Goal: Use online tool/utility: Utilize a website feature to perform a specific function

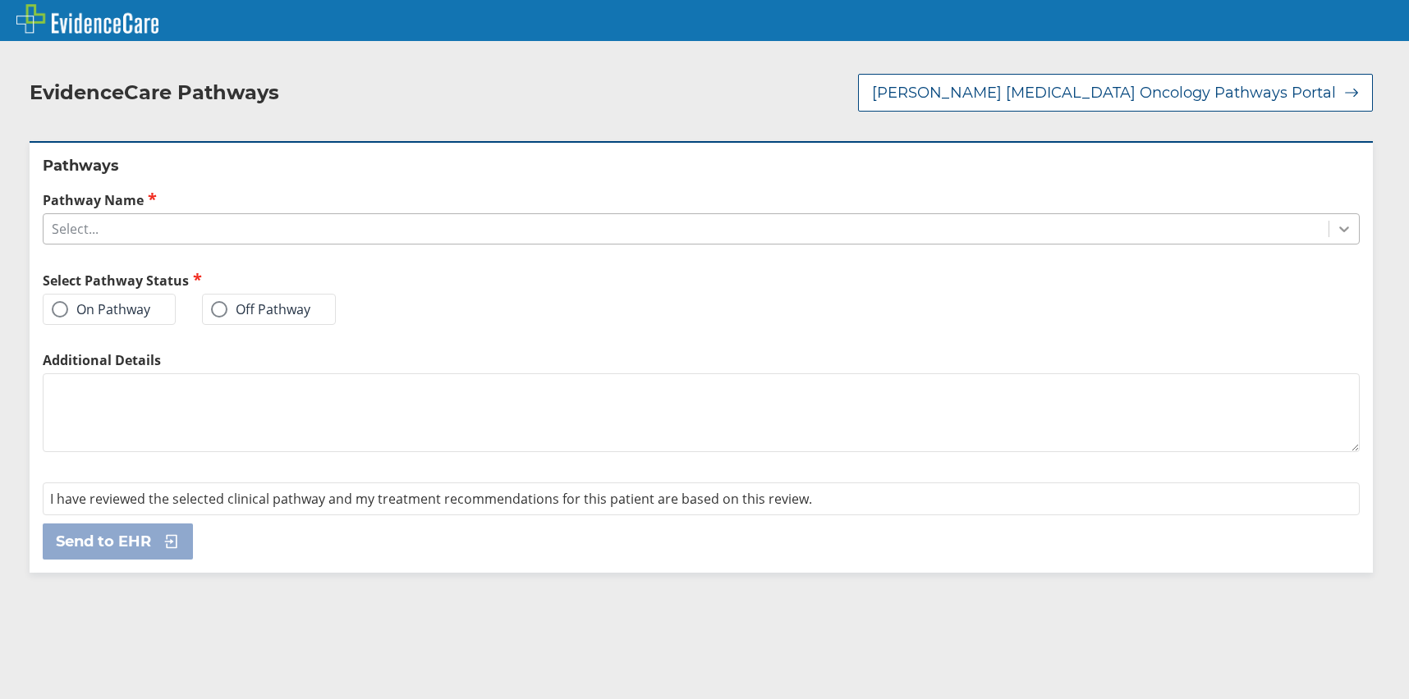
click at [1336, 227] on icon at bounding box center [1344, 229] width 16 height 16
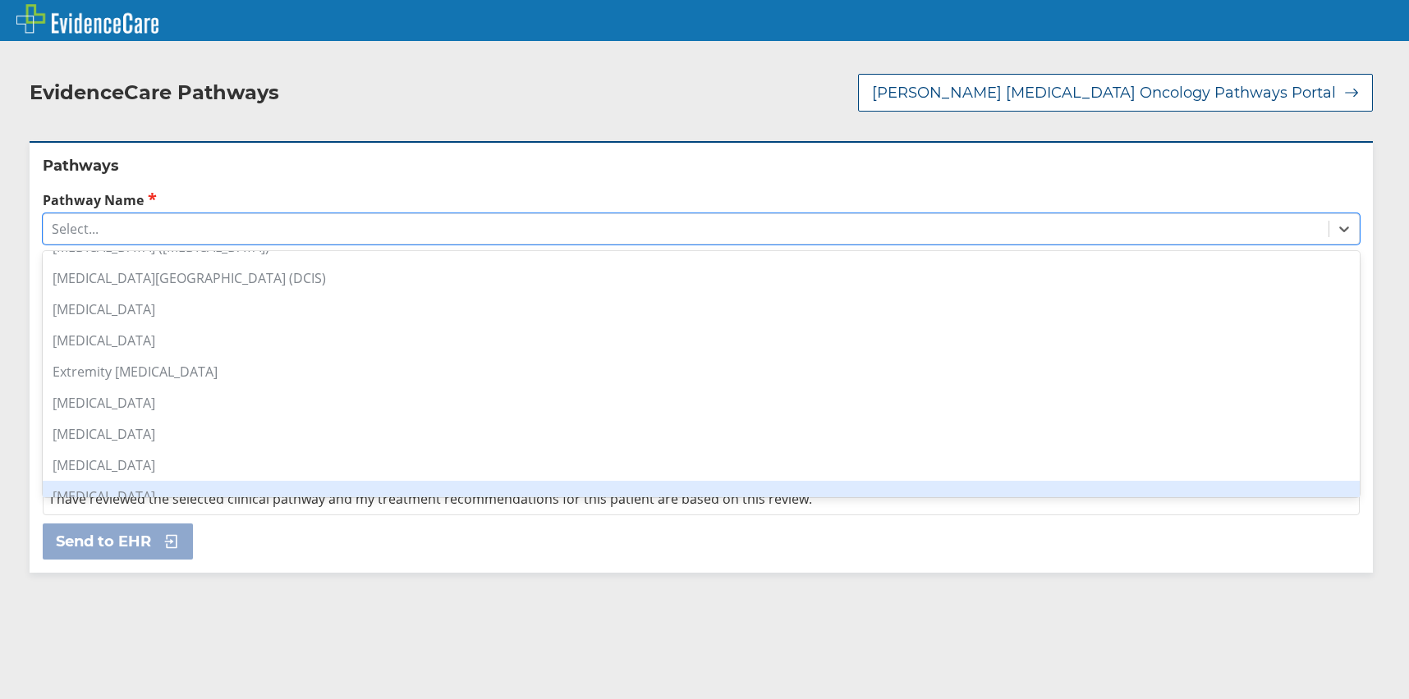
scroll to position [315, 0]
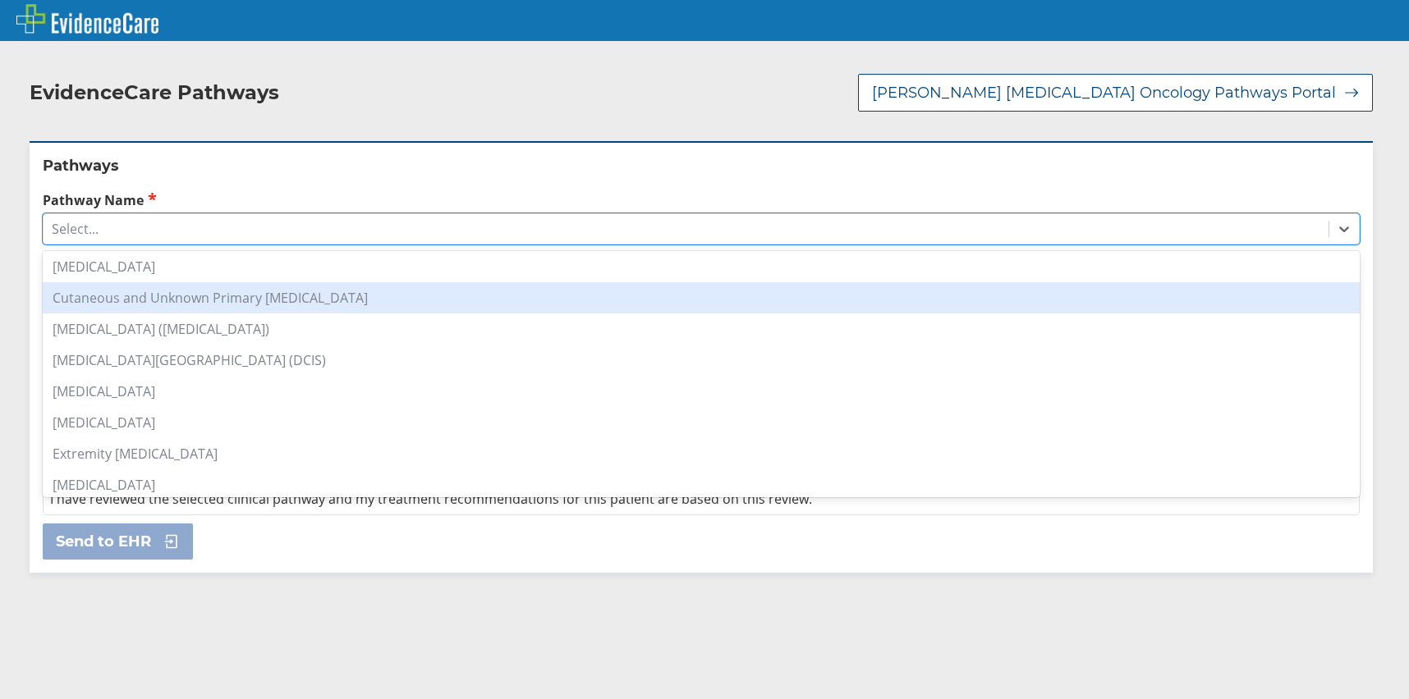
click at [248, 298] on div "Cutaneous and Unknown Primary [MEDICAL_DATA]" at bounding box center [701, 297] width 1317 height 31
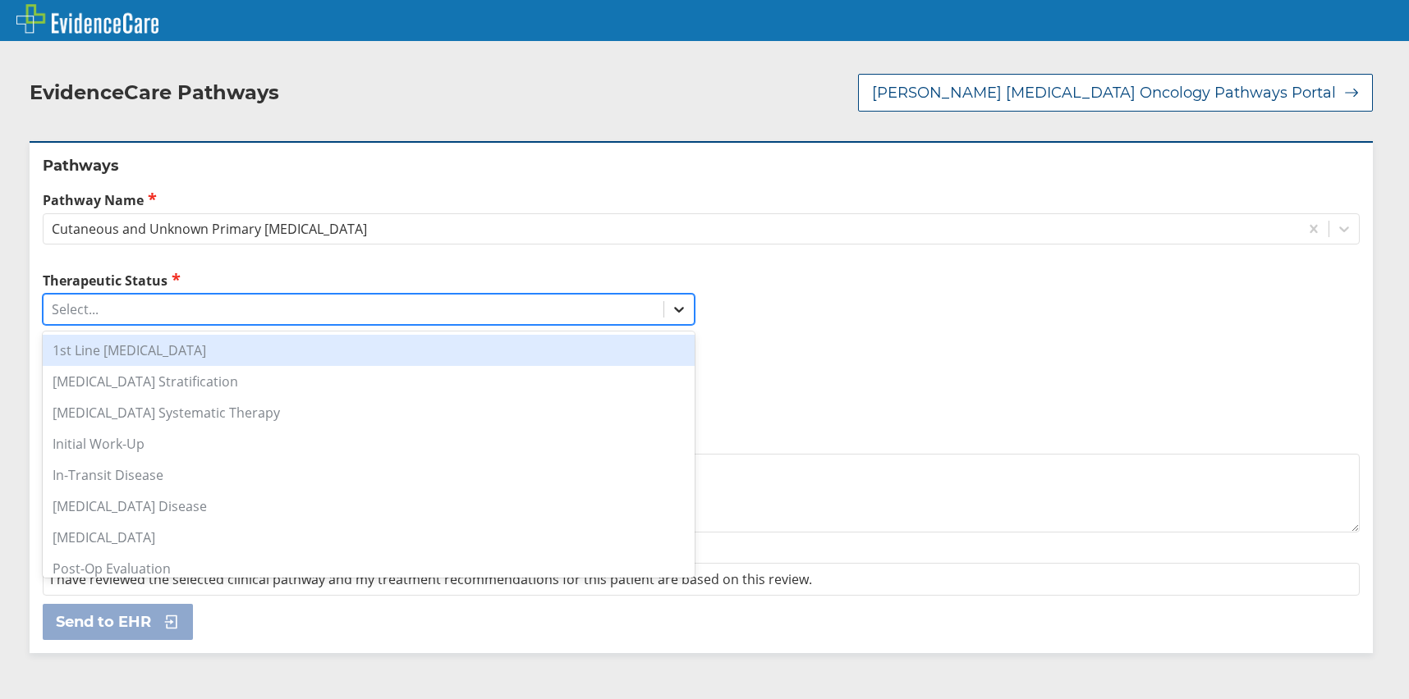
click at [676, 312] on icon at bounding box center [679, 309] width 16 height 16
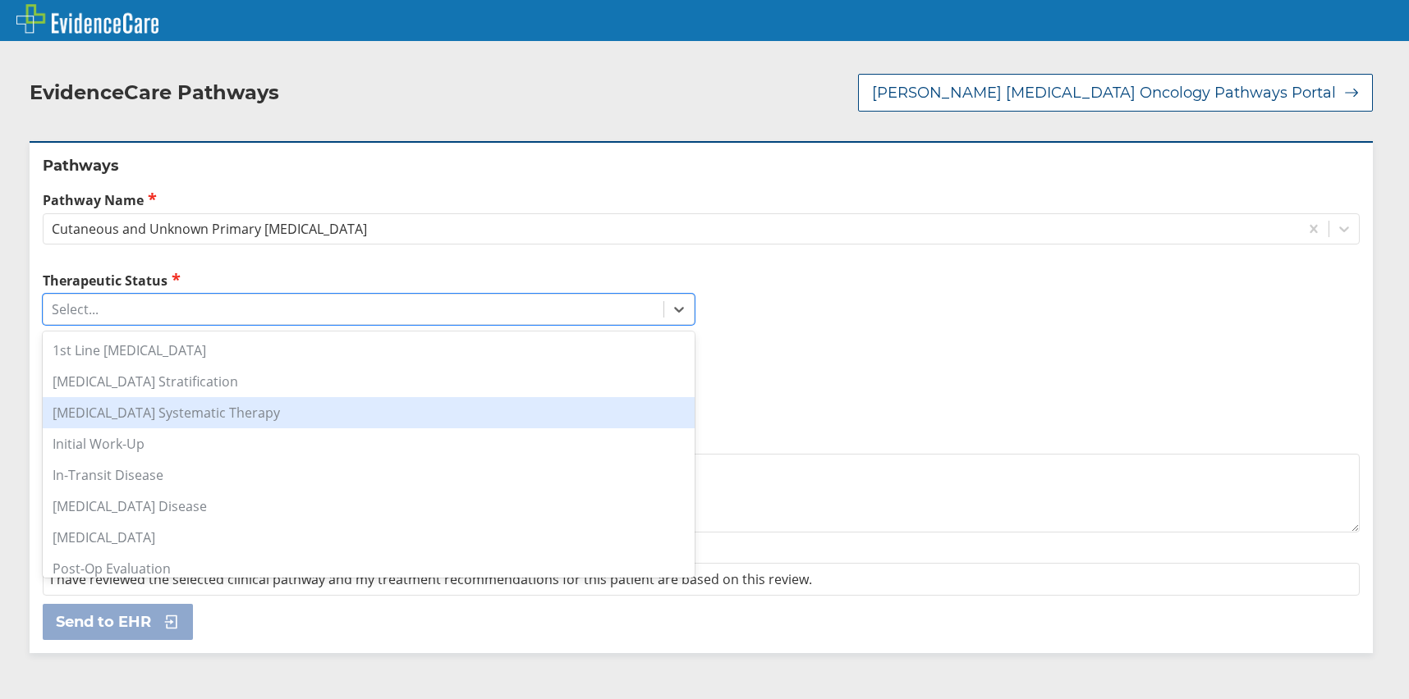
click at [164, 413] on div "[MEDICAL_DATA] Systematic Therapy" at bounding box center [369, 412] width 652 height 31
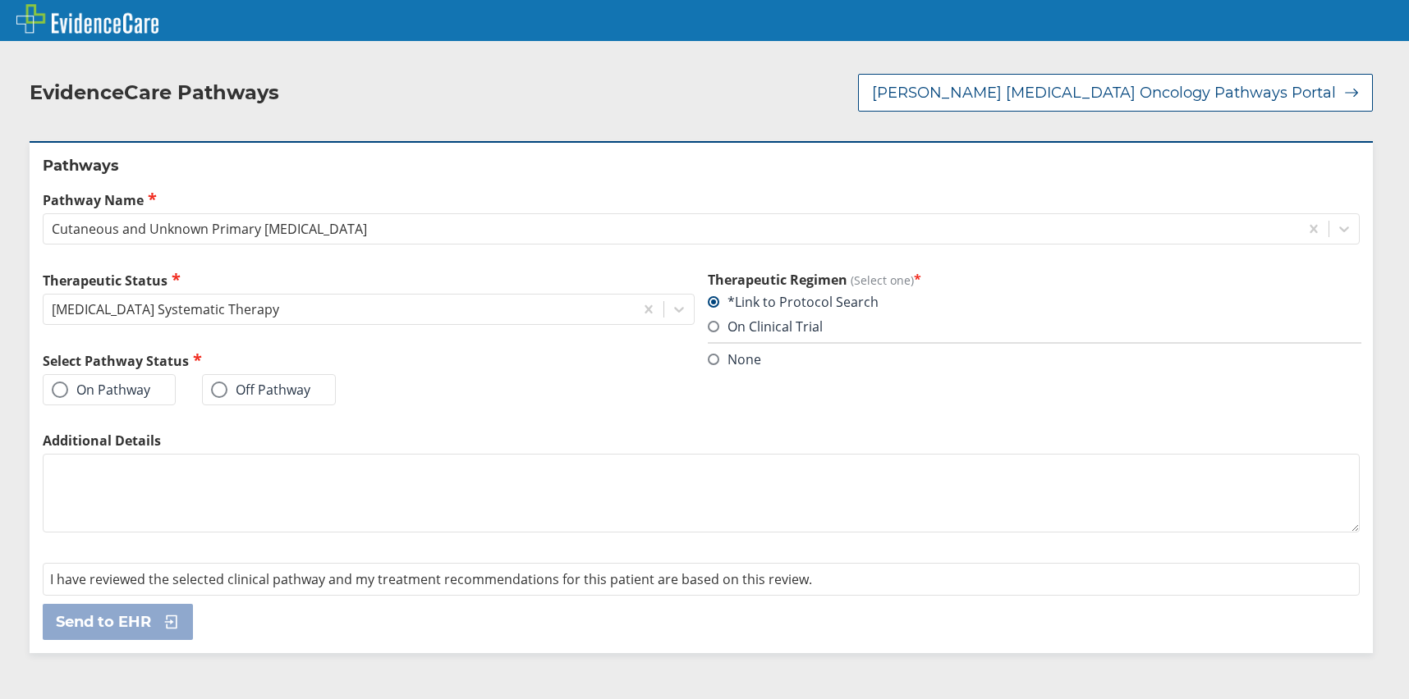
click at [111, 389] on label "On Pathway" at bounding box center [101, 390] width 99 height 16
click at [0, 0] on input "On Pathway" at bounding box center [0, 0] width 0 height 0
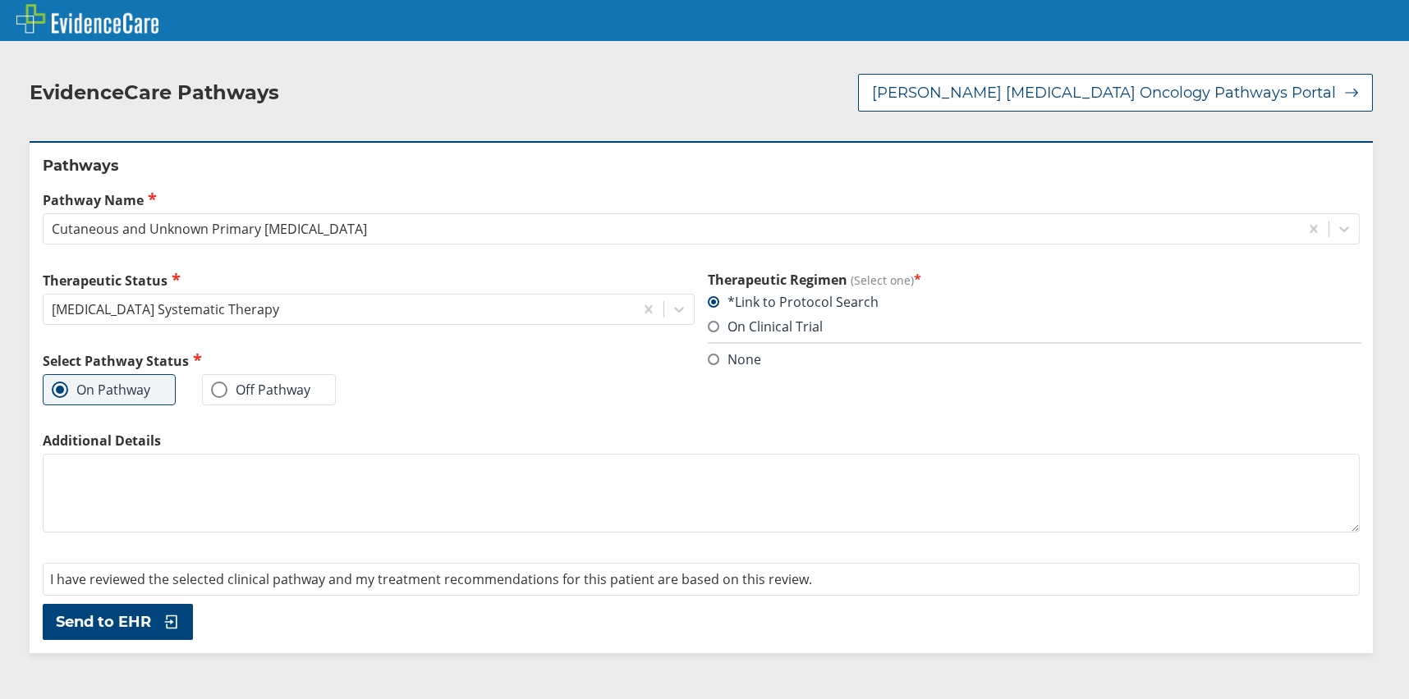
click at [122, 623] on span "Send to EHR" at bounding box center [103, 622] width 95 height 20
